Goal: Task Accomplishment & Management: Use online tool/utility

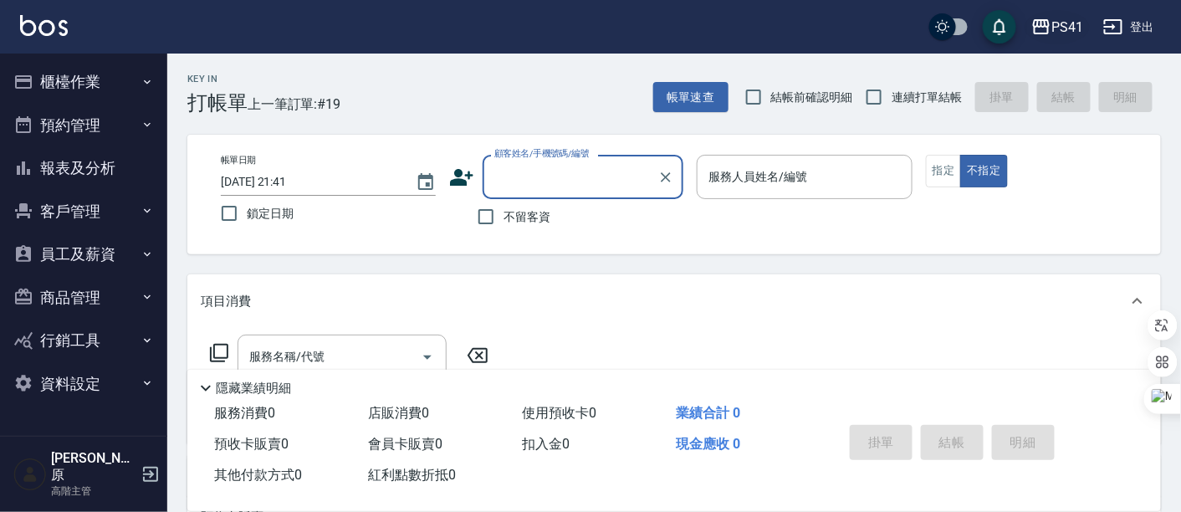
click at [1062, 27] on div "PS41" at bounding box center [1067, 27] width 32 height 21
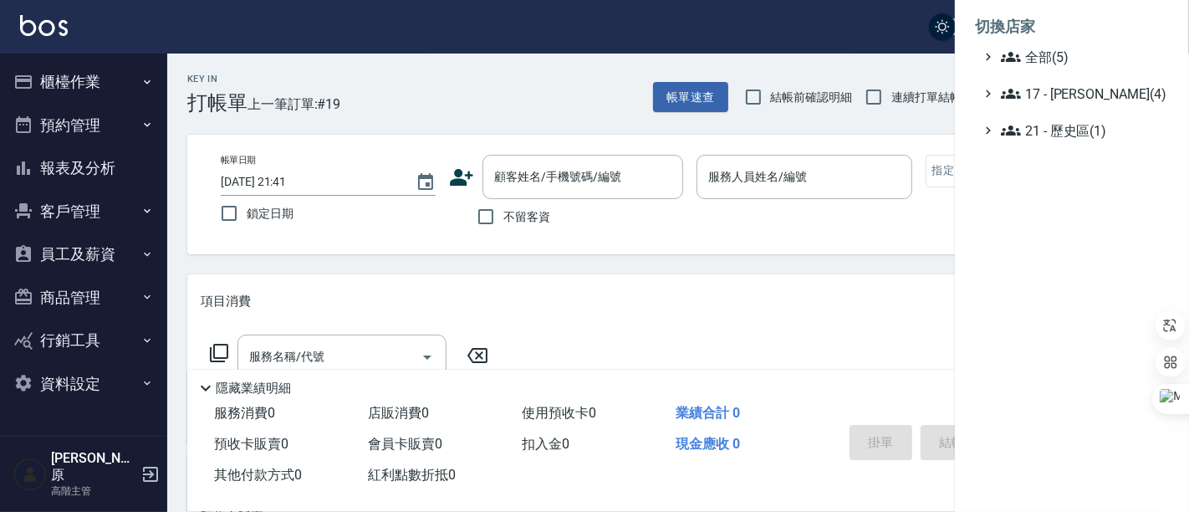
click at [1058, 44] on li "切換店家" at bounding box center [1072, 27] width 194 height 40
click at [1053, 58] on span "全部(5)" at bounding box center [1081, 57] width 161 height 20
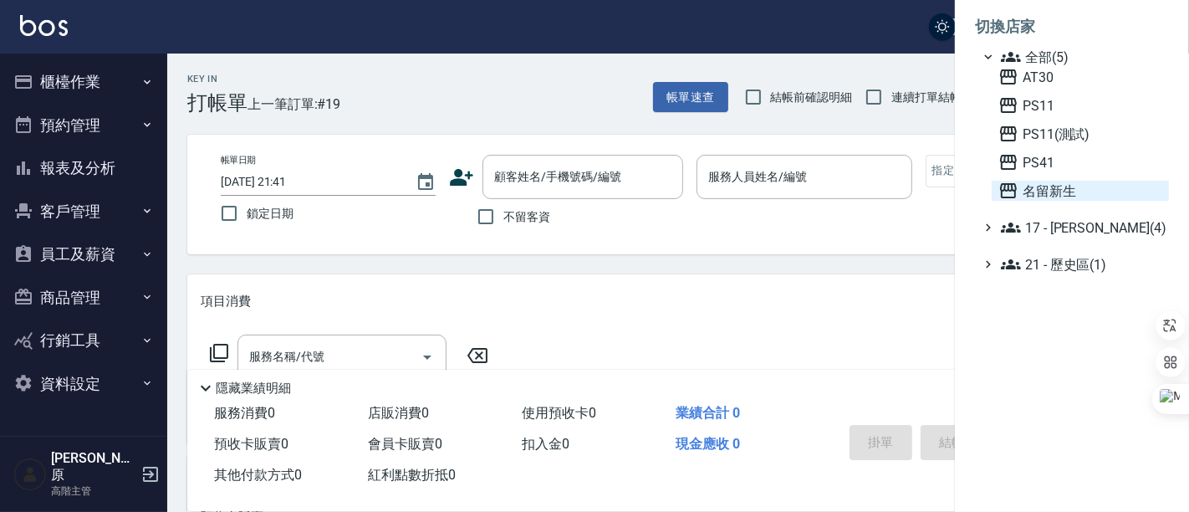
click at [1080, 192] on span "名留新生" at bounding box center [1081, 191] width 164 height 20
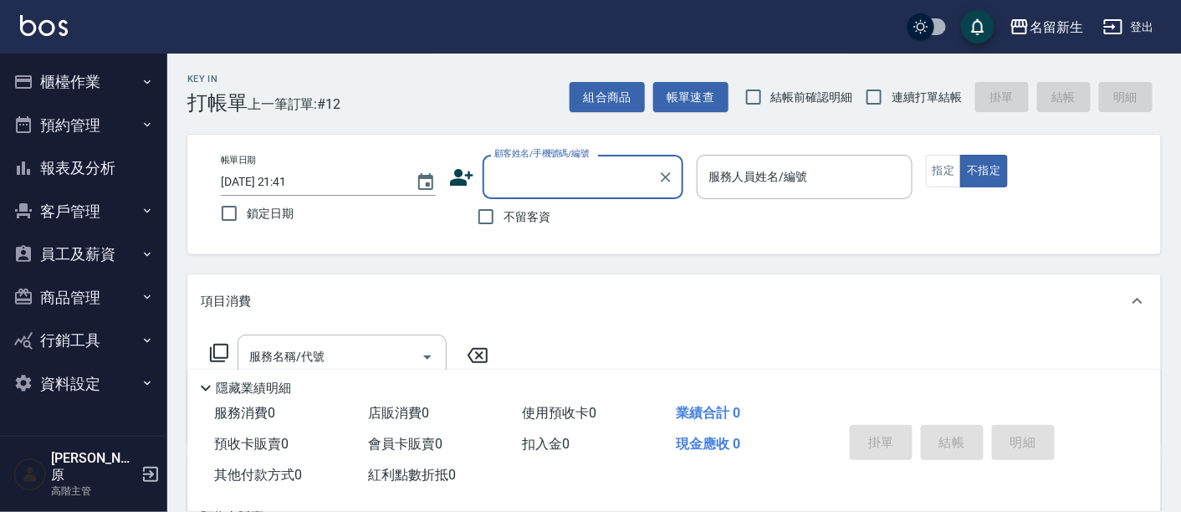
click at [70, 215] on button "客戶管理" at bounding box center [84, 211] width 154 height 43
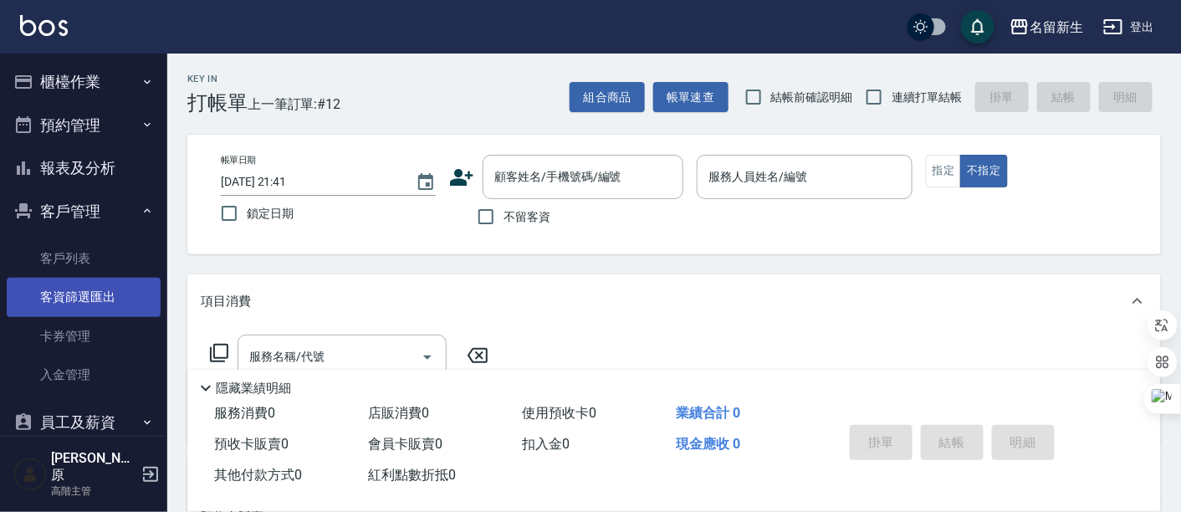
click at [100, 304] on link "客資篩選匯出" at bounding box center [84, 297] width 154 height 38
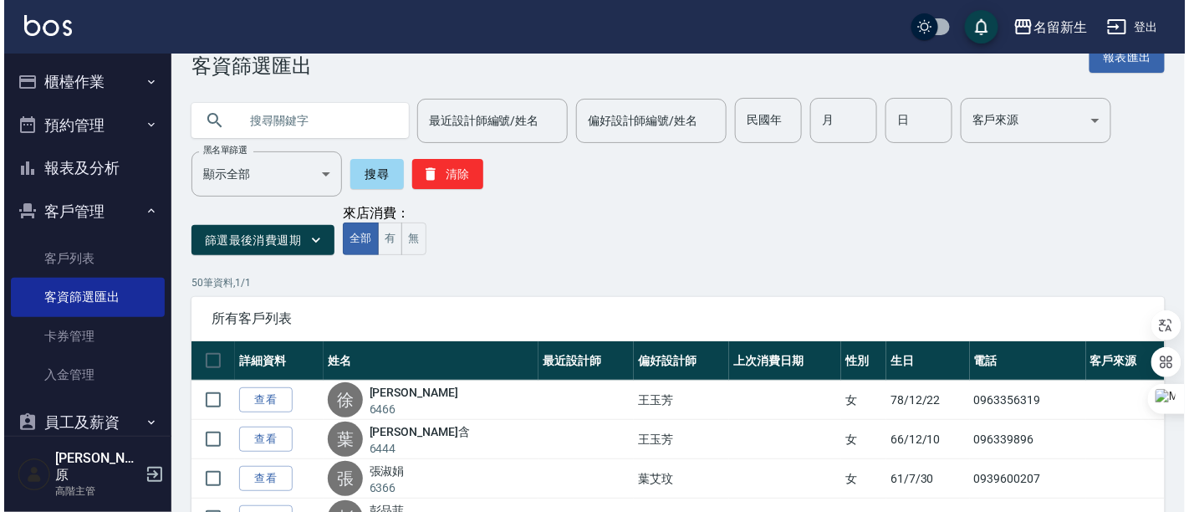
scroll to position [93, 0]
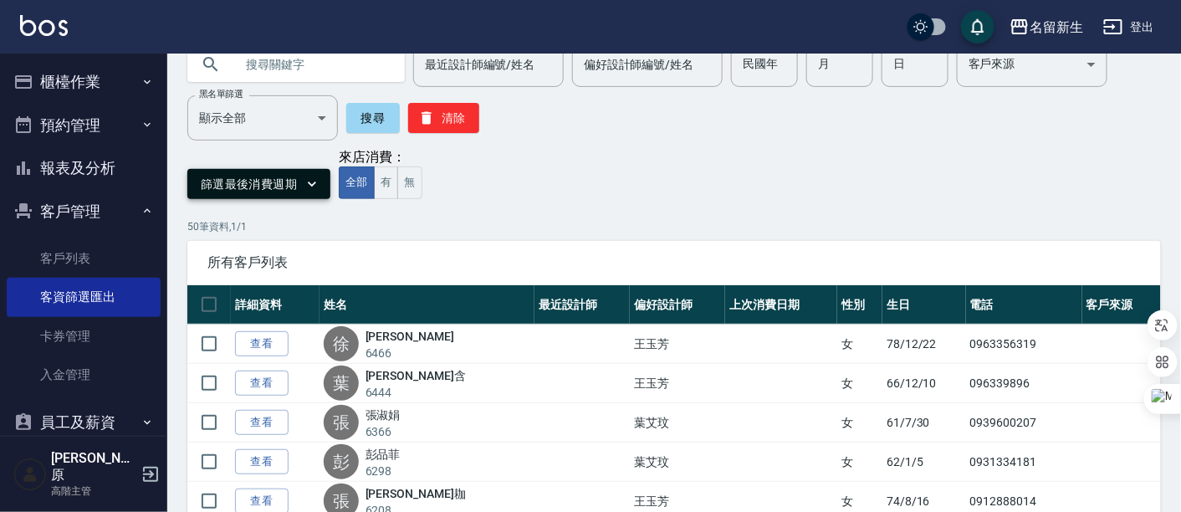
click at [255, 182] on button "篩選最後消費週期" at bounding box center [258, 184] width 143 height 31
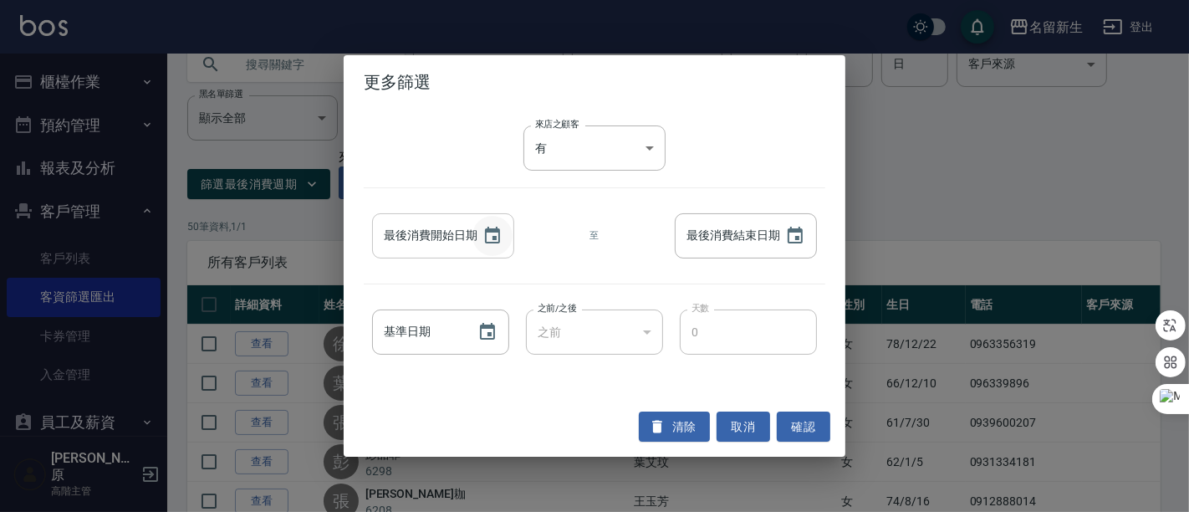
click at [487, 238] on icon "Choose date" at bounding box center [493, 236] width 20 height 20
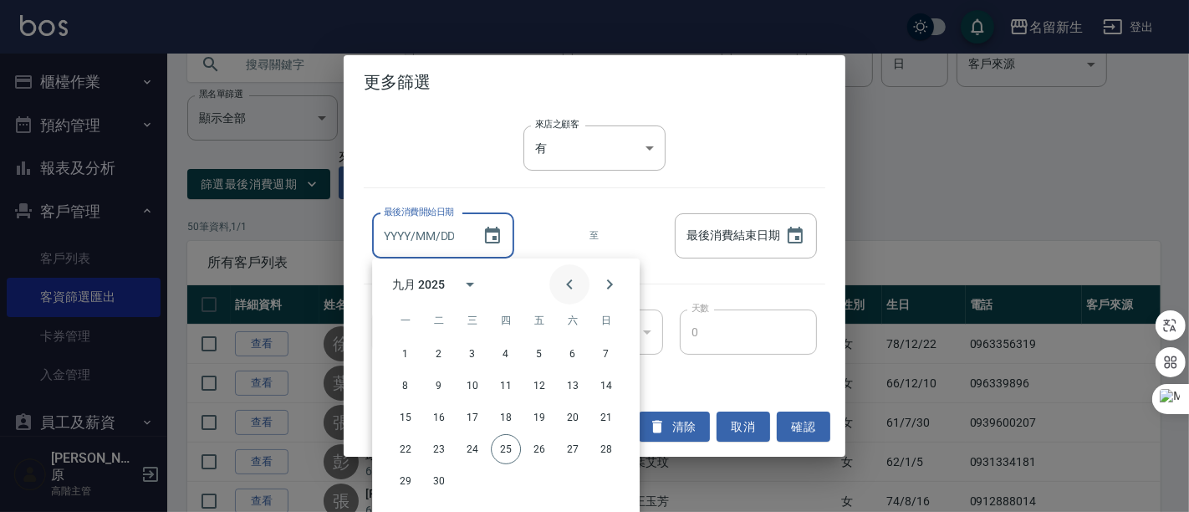
click at [559, 283] on button "Previous month" at bounding box center [570, 284] width 40 height 40
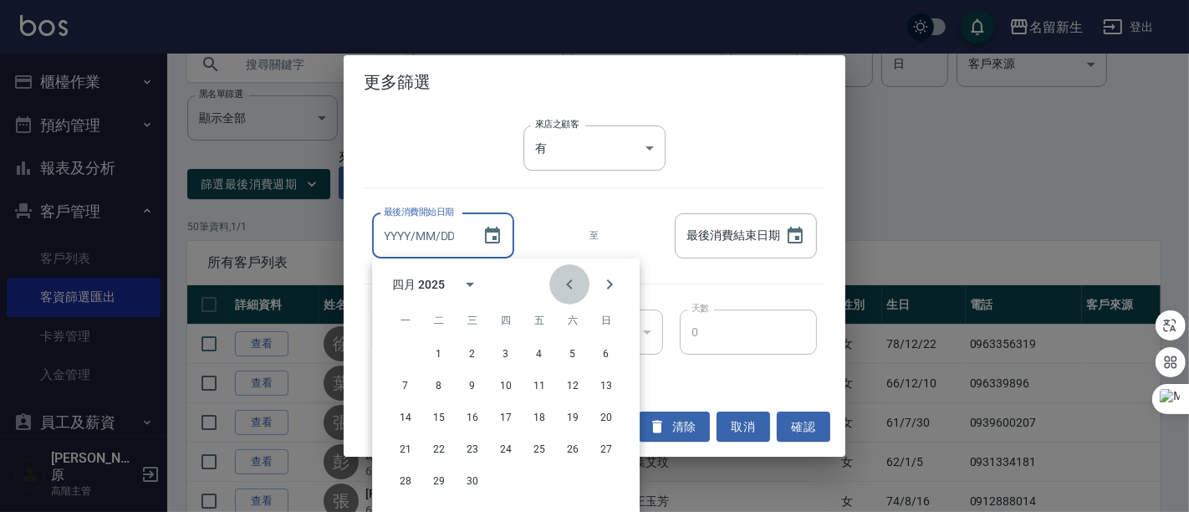
click at [559, 283] on button "Previous month" at bounding box center [570, 284] width 40 height 40
click at [474, 350] on button "1" at bounding box center [473, 354] width 30 height 30
type input "2025/01/01"
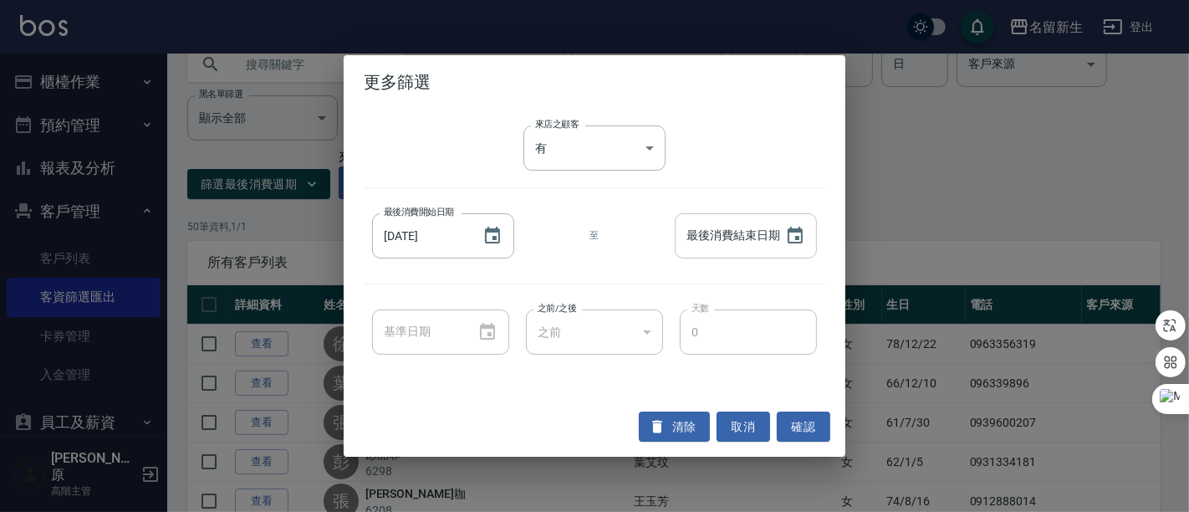
type input "YYYY/MM/DD"
click at [761, 237] on input "YYYY/MM/DD" at bounding box center [722, 235] width 94 height 45
click at [802, 237] on icon "Choose date" at bounding box center [795, 235] width 15 height 17
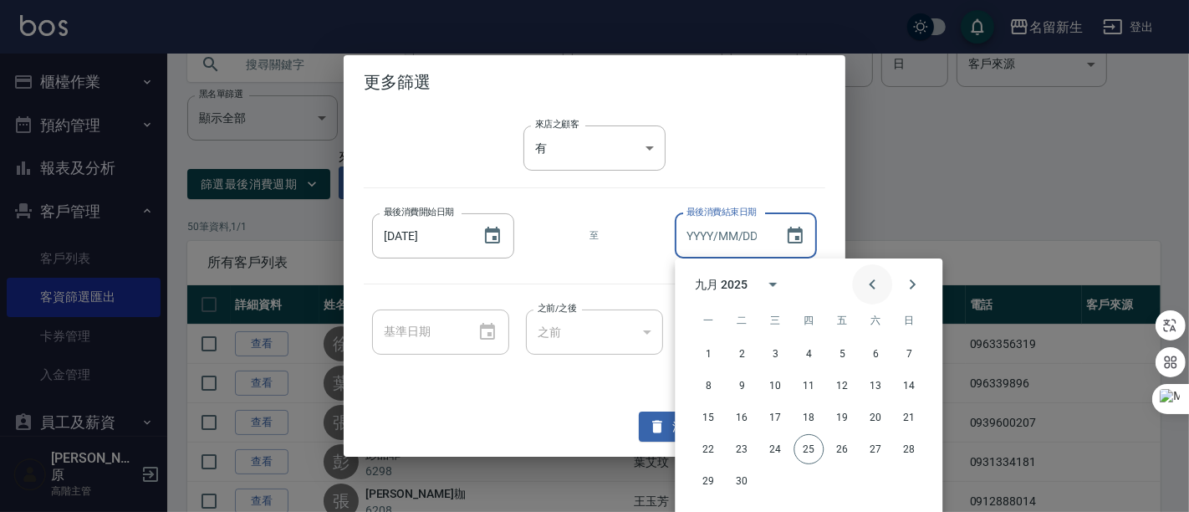
click at [862, 280] on icon "Previous month" at bounding box center [872, 284] width 20 height 20
click at [806, 483] on button "31" at bounding box center [809, 481] width 30 height 30
type input "2025/07/31"
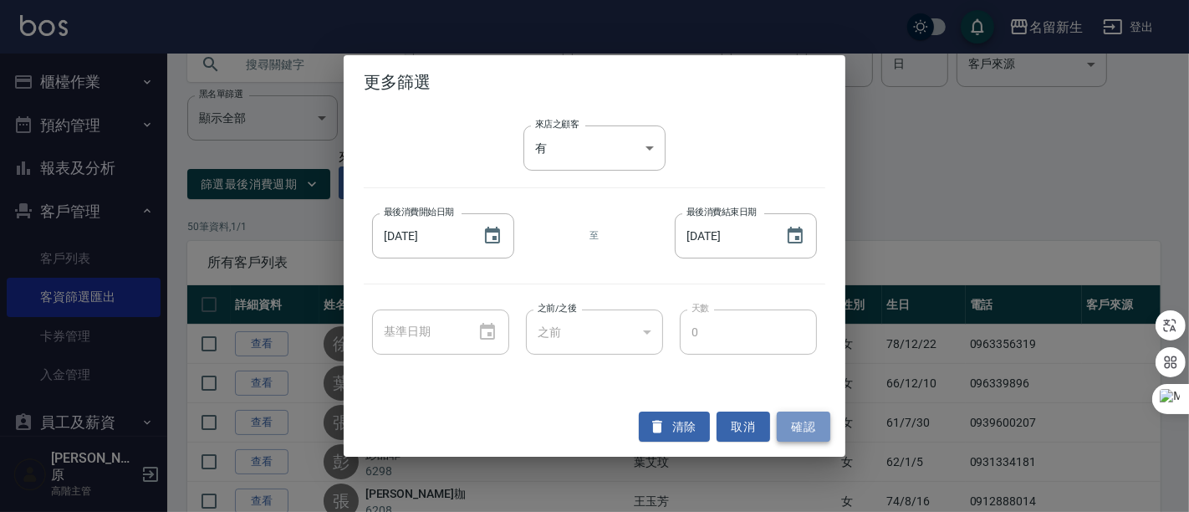
click at [826, 422] on button "確認" at bounding box center [804, 427] width 54 height 31
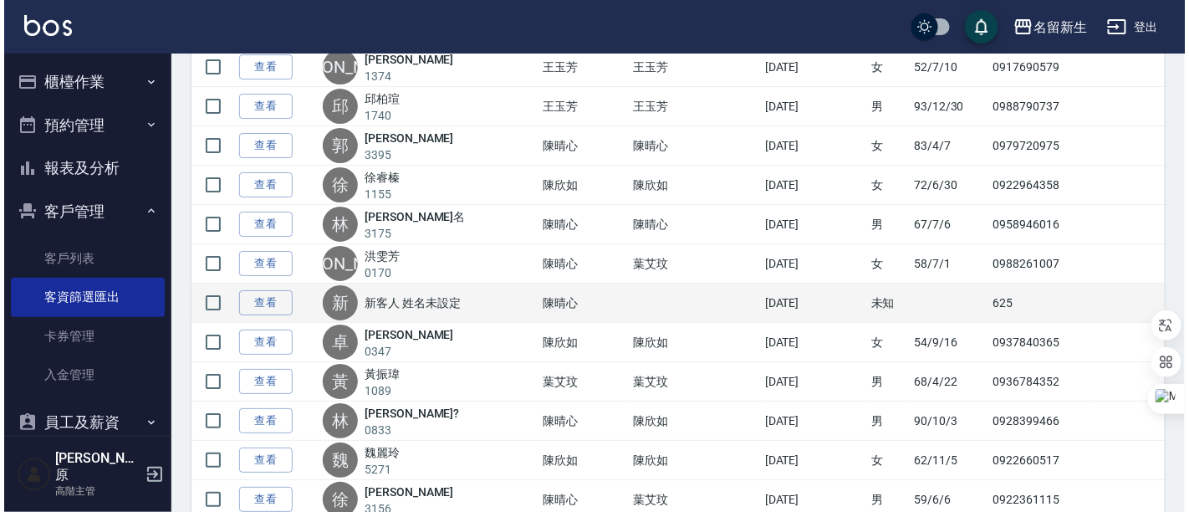
scroll to position [1938, 0]
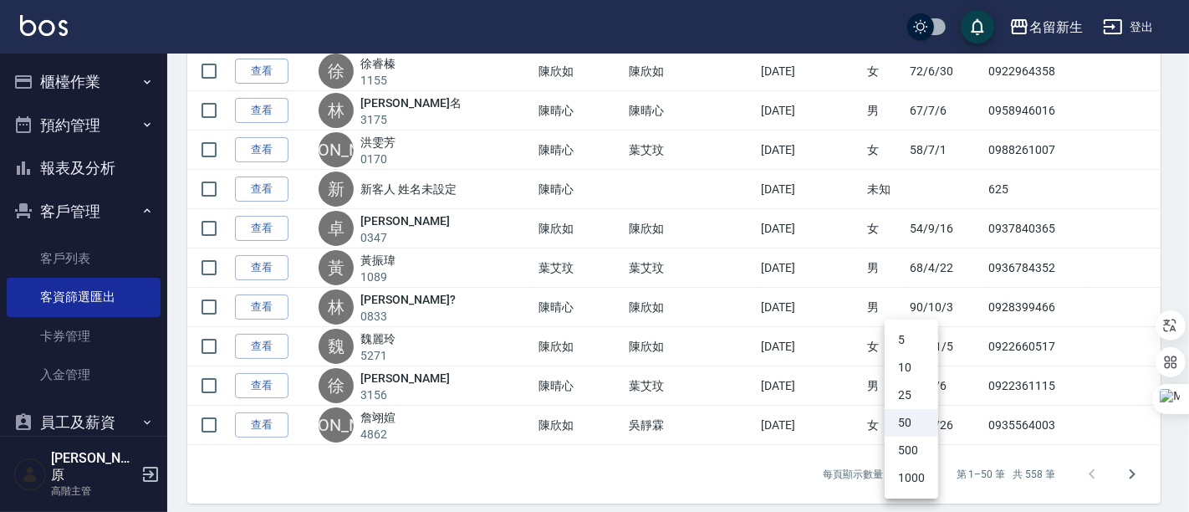
click at [920, 481] on li "1000" at bounding box center [912, 478] width 54 height 28
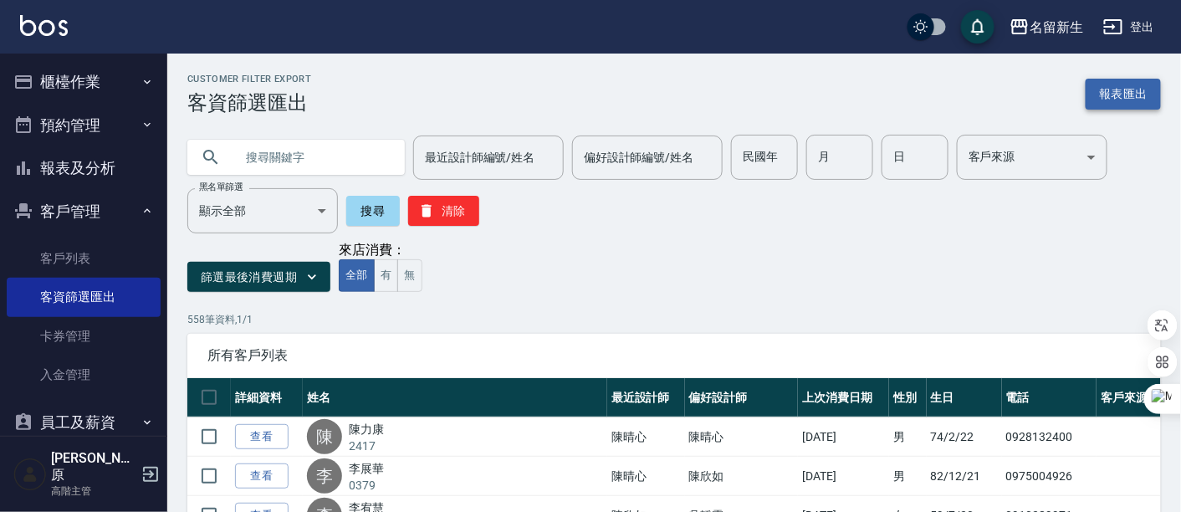
click at [1134, 90] on button "報表匯出" at bounding box center [1123, 94] width 75 height 31
click at [1046, 34] on div "名留新生" at bounding box center [1057, 27] width 54 height 21
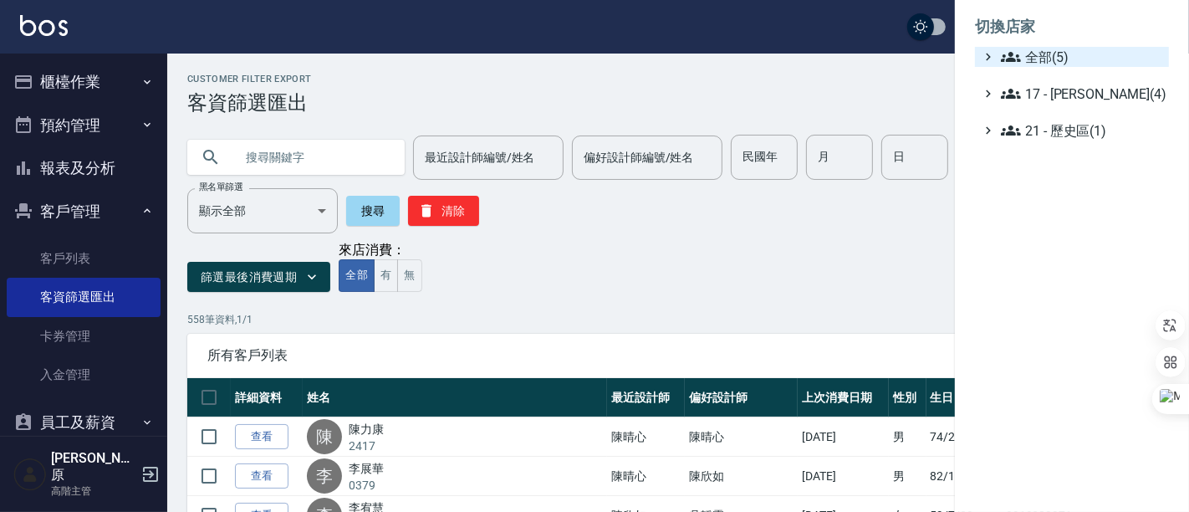
click at [1051, 53] on span "全部(5)" at bounding box center [1081, 57] width 161 height 20
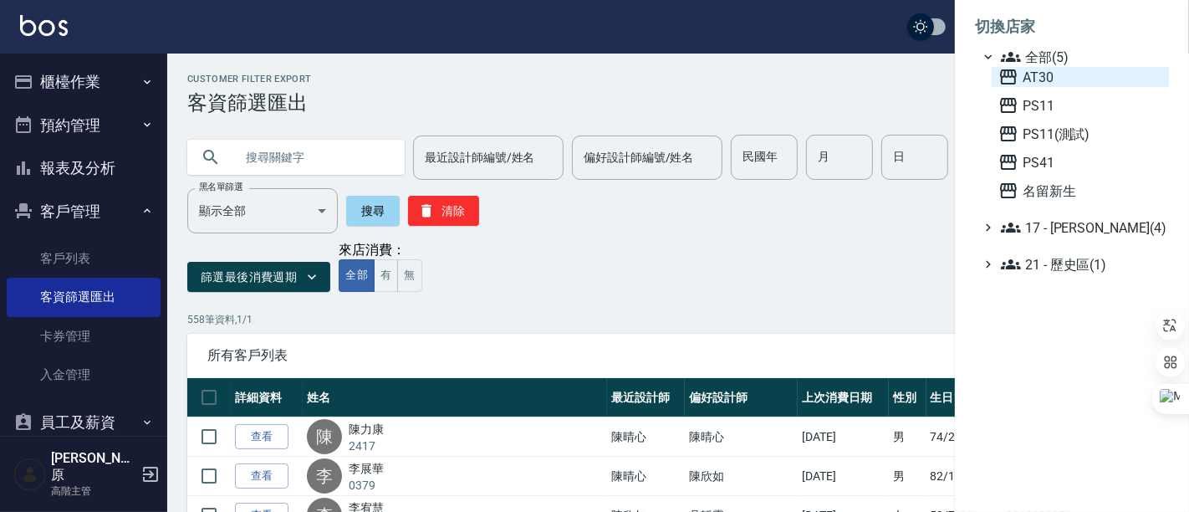
click at [1047, 85] on span "AT30" at bounding box center [1081, 77] width 164 height 20
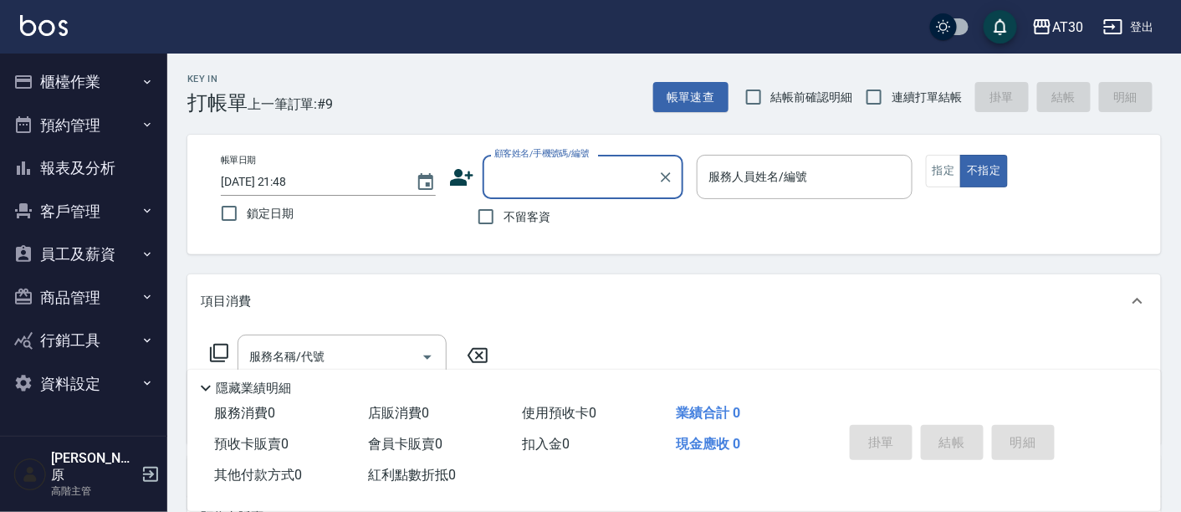
click at [84, 210] on button "客戶管理" at bounding box center [84, 211] width 154 height 43
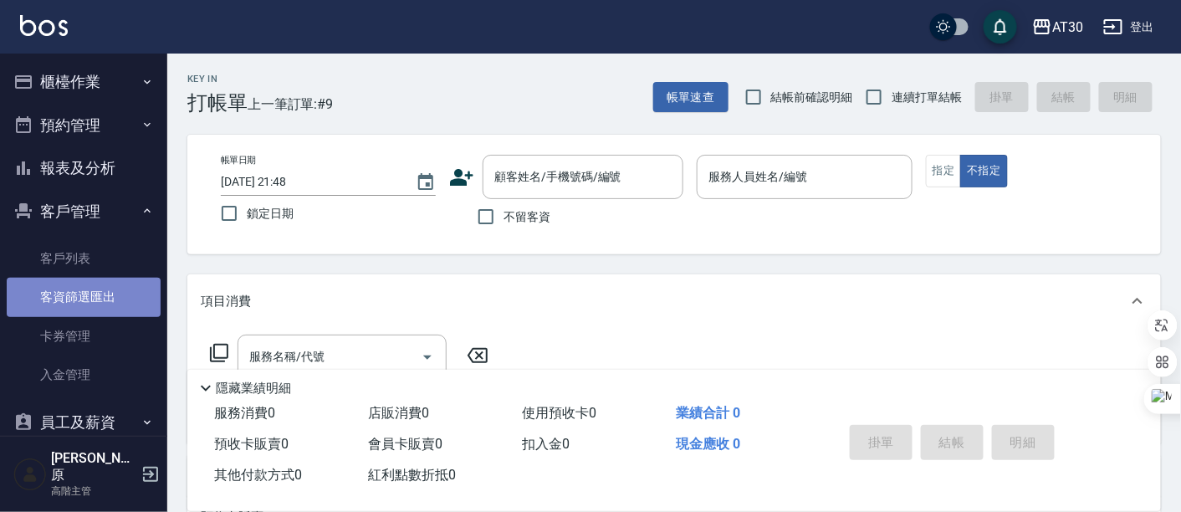
click at [84, 308] on link "客資篩選匯出" at bounding box center [84, 297] width 154 height 38
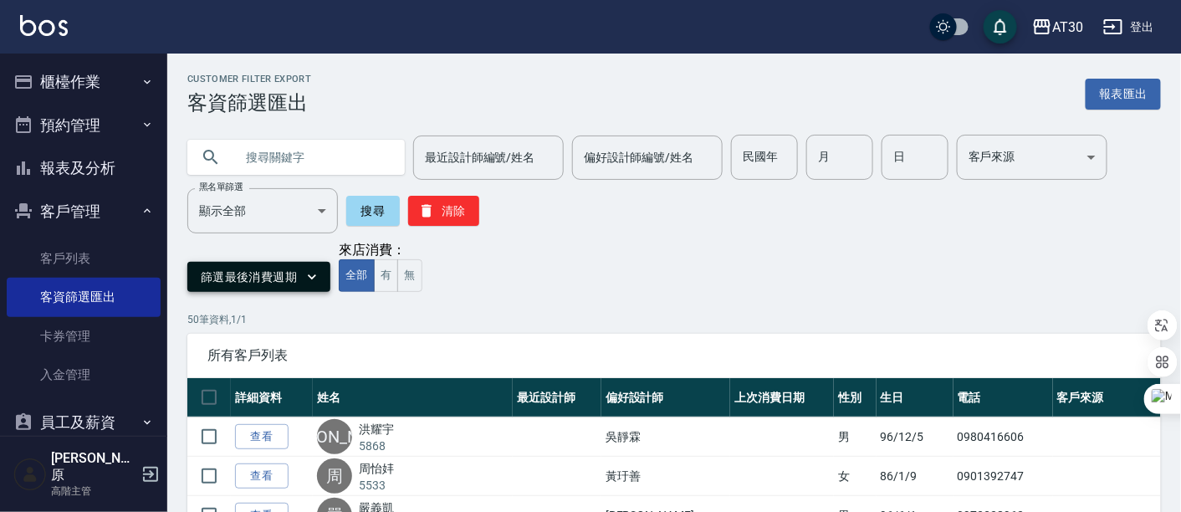
click at [283, 285] on button "篩選最後消費週期" at bounding box center [258, 277] width 143 height 31
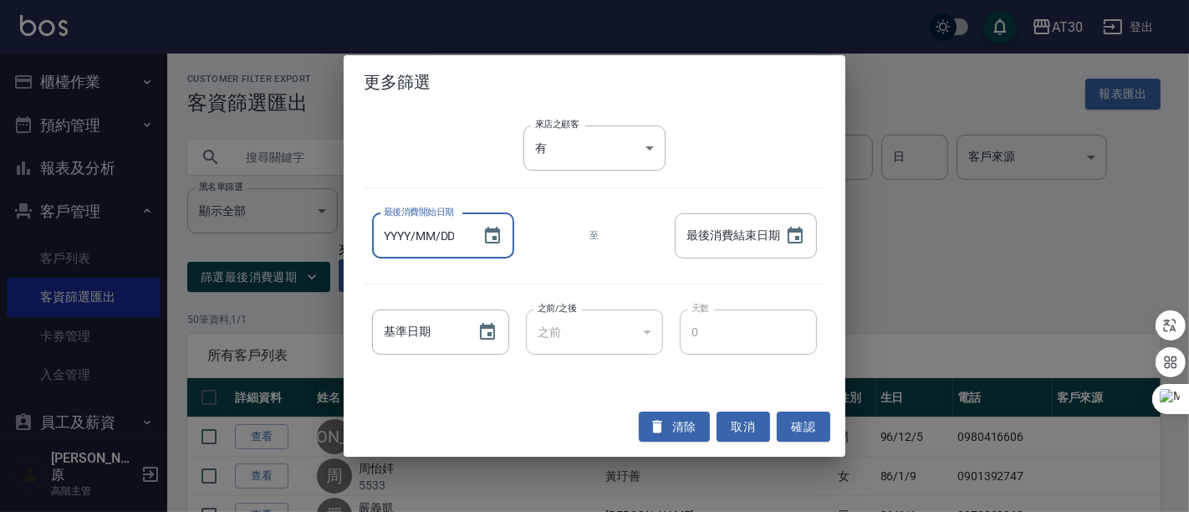
type input "YYYY/MM/DD"
click at [443, 246] on input "YYYY/MM/DD" at bounding box center [419, 235] width 94 height 45
click at [499, 235] on icon "Choose date" at bounding box center [492, 235] width 15 height 17
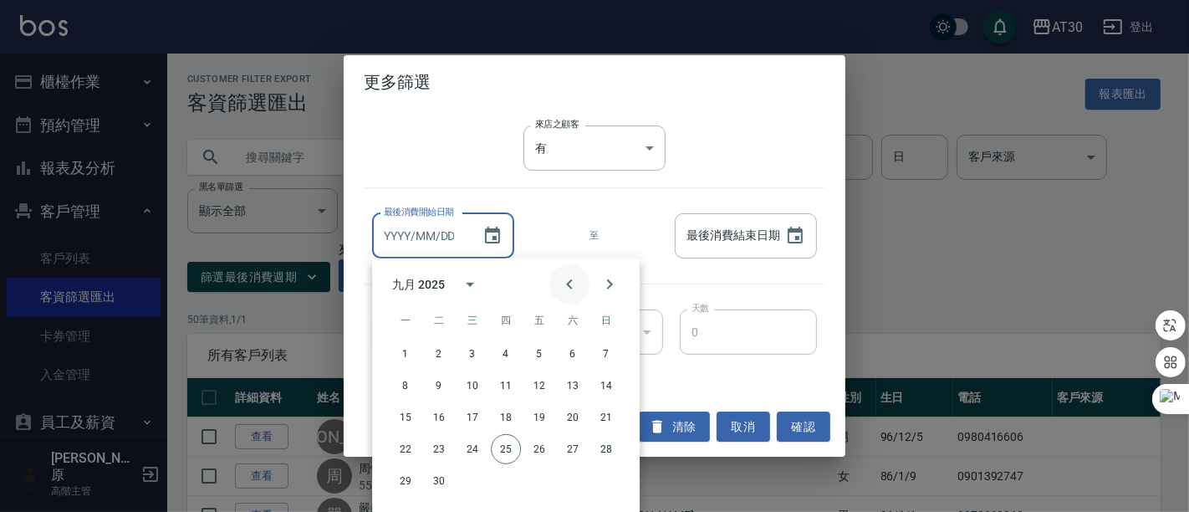
click at [561, 280] on icon "Previous month" at bounding box center [570, 284] width 20 height 20
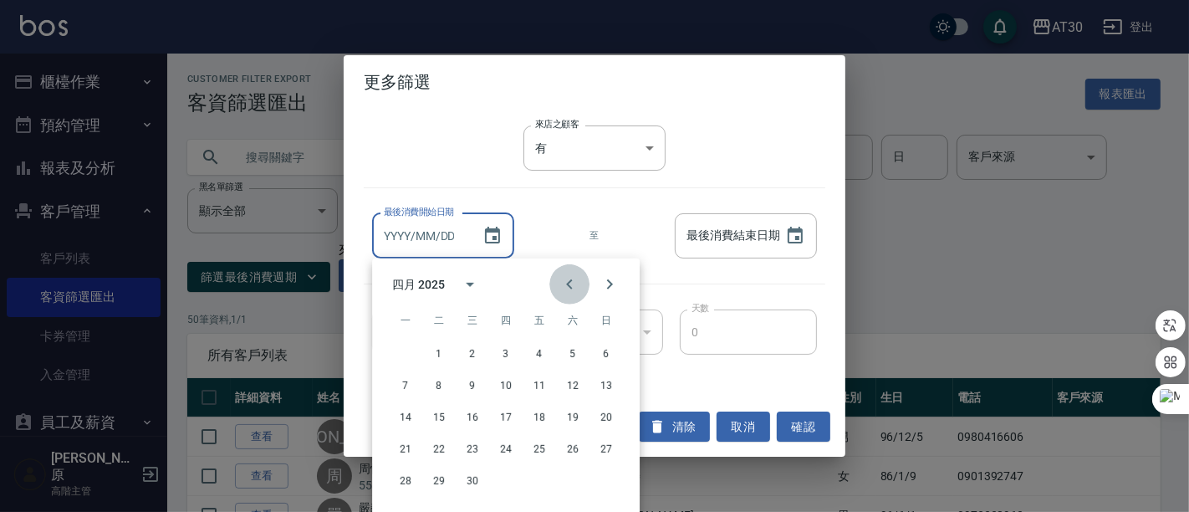
click at [561, 280] on icon "Previous month" at bounding box center [570, 284] width 20 height 20
click at [476, 350] on button "1" at bounding box center [473, 354] width 30 height 30
type input "2025/01/01"
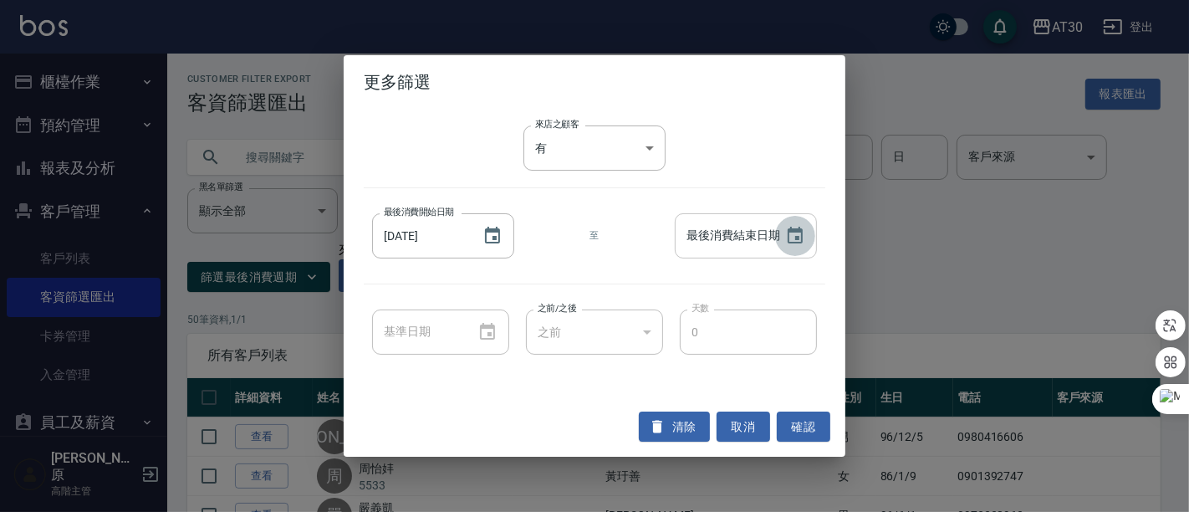
click at [793, 236] on icon "Choose date" at bounding box center [795, 236] width 20 height 20
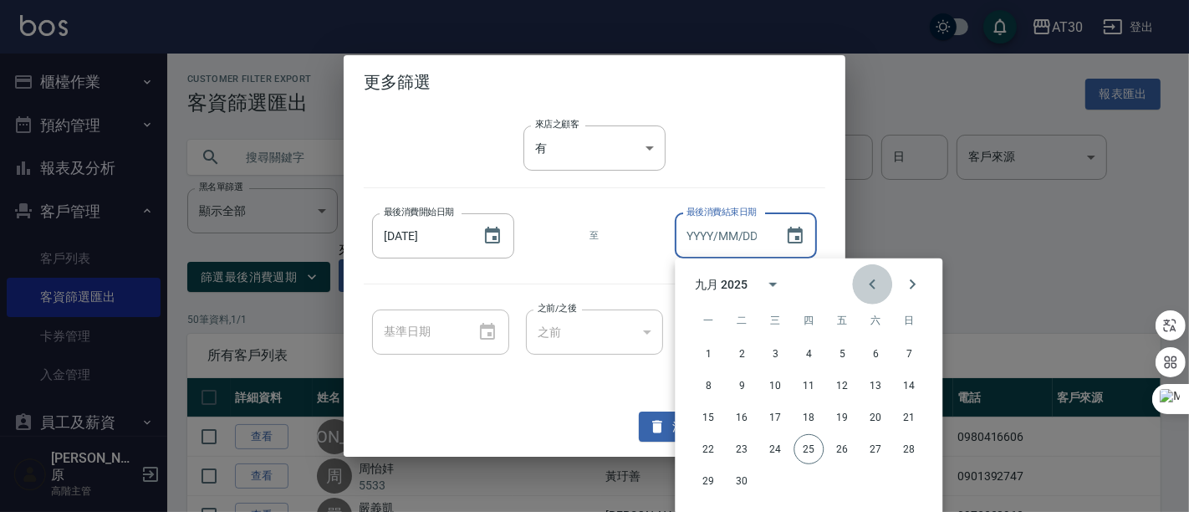
click at [862, 280] on icon "Previous month" at bounding box center [872, 284] width 20 height 20
click at [862, 279] on icon "Previous month" at bounding box center [872, 284] width 20 height 20
click at [814, 478] on button "31" at bounding box center [809, 481] width 30 height 30
type input "2025/07/31"
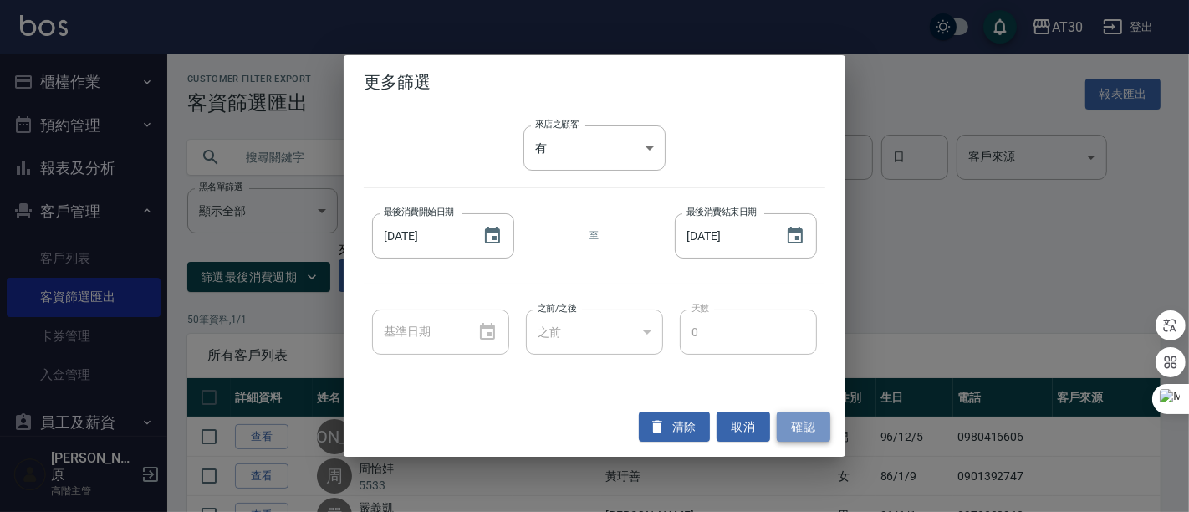
click at [808, 420] on button "確認" at bounding box center [804, 427] width 54 height 31
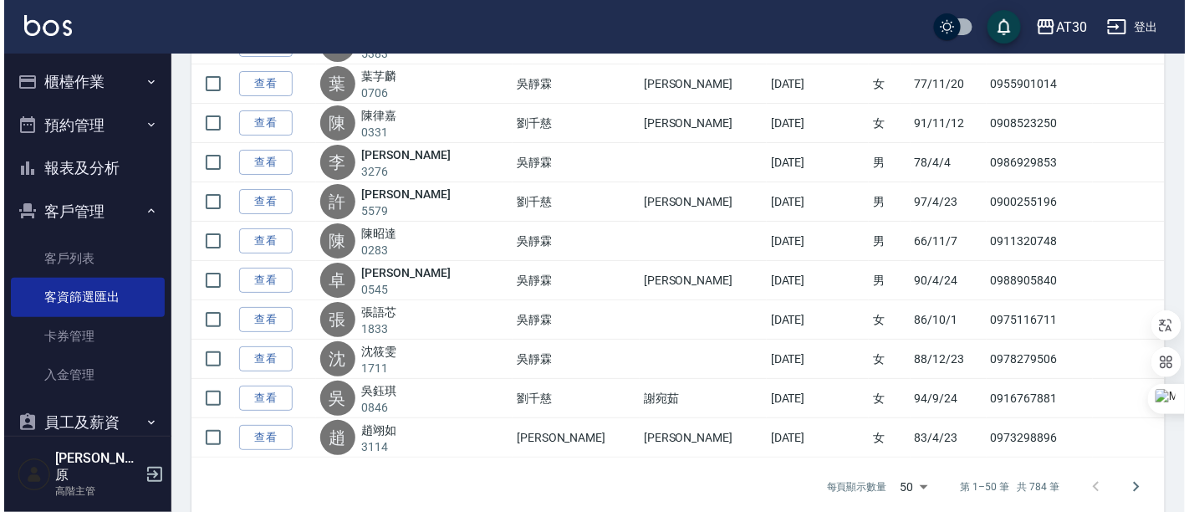
scroll to position [1938, 0]
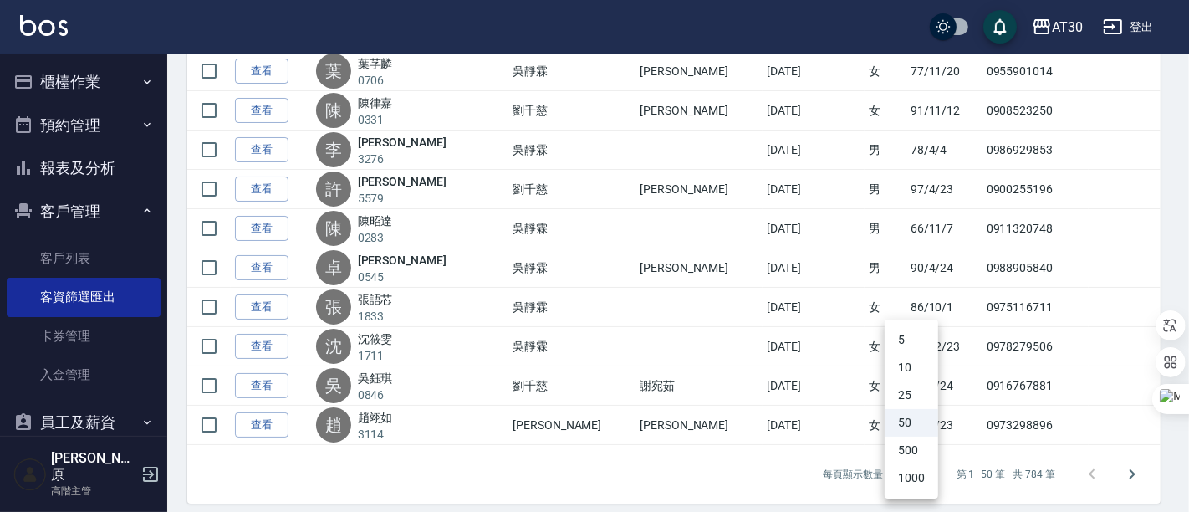
click at [922, 475] on li "1000" at bounding box center [912, 478] width 54 height 28
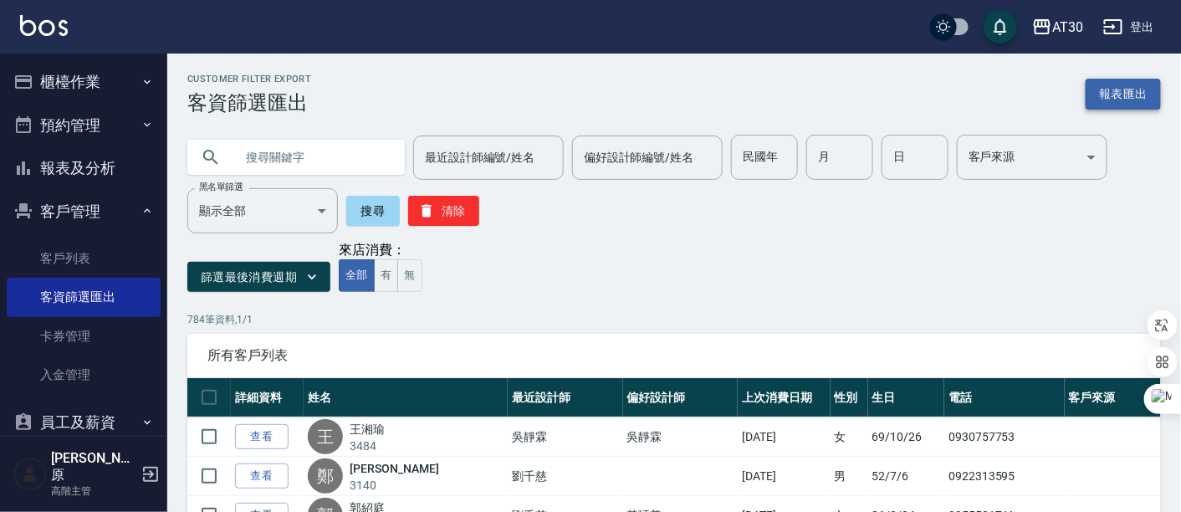
click at [1122, 95] on button "報表匯出" at bounding box center [1123, 94] width 75 height 31
